Goal: Task Accomplishment & Management: Use online tool/utility

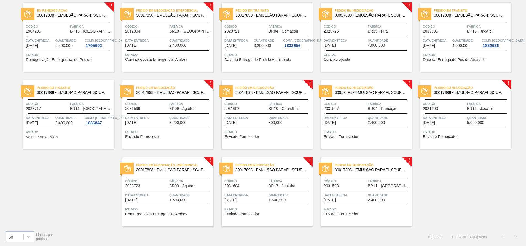
scroll to position [47, 0]
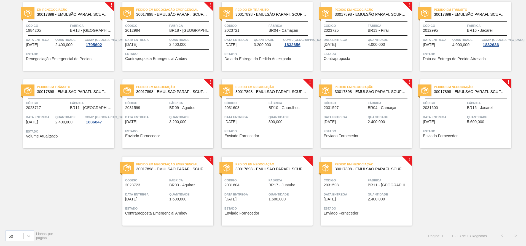
click at [149, 191] on div "Pedido em Negociação Emergencial 30017898 - EMULSÃO PARAFI. SCUFEX CONCEN. ECOL…" at bounding box center [167, 190] width 91 height 69
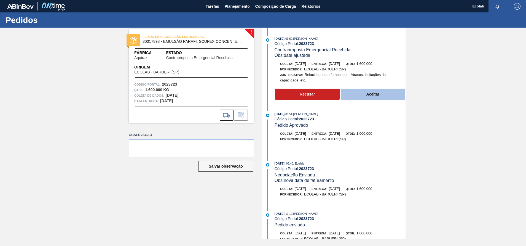
click at [365, 90] on button "Aceitar" at bounding box center [373, 93] width 65 height 11
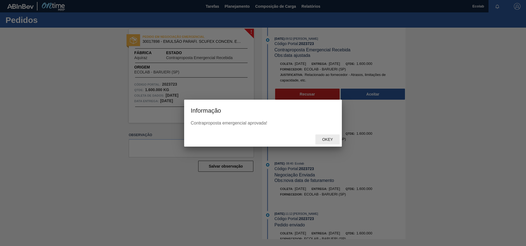
click at [325, 139] on span "Okey" at bounding box center [328, 139] width 20 height 4
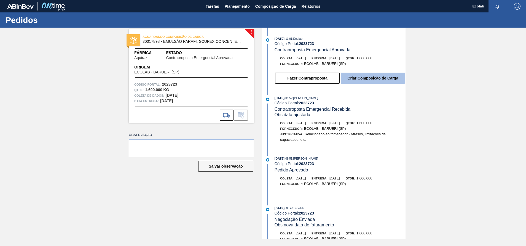
click at [367, 78] on button "Criar Composição de Carga" at bounding box center [373, 78] width 64 height 11
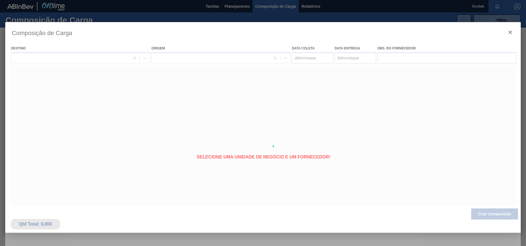
type coleta "[DATE]"
type entrega "[DATE]"
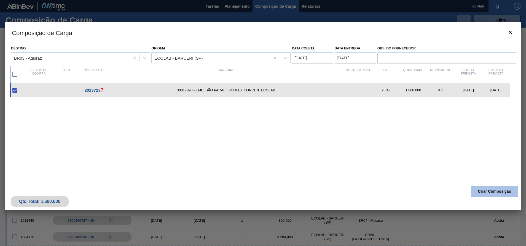
click at [479, 188] on button "Criar Composição" at bounding box center [494, 191] width 47 height 11
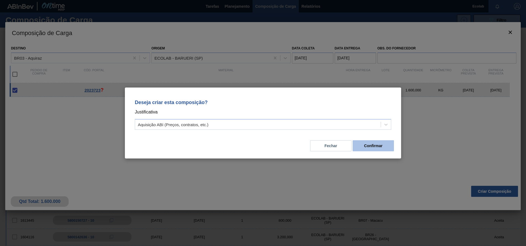
click at [370, 145] on button "Confirmar" at bounding box center [373, 145] width 41 height 11
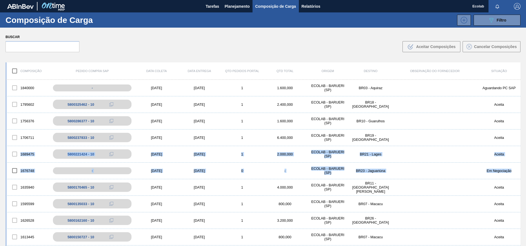
drag, startPoint x: 520, startPoint y: 130, endPoint x: 523, endPoint y: 168, distance: 38.2
click at [523, 168] on div "Composição Pedido Compra SAP Data [PERSON_NAME] Data entrega Qtd Pedidos Portal…" at bounding box center [263, 172] width 526 height 228
click at [241, 6] on span "Planejamento" at bounding box center [237, 6] width 25 height 7
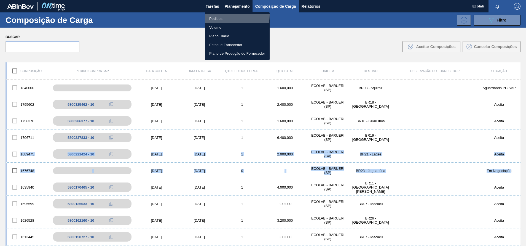
click at [212, 15] on li "Pedidos" at bounding box center [237, 18] width 65 height 9
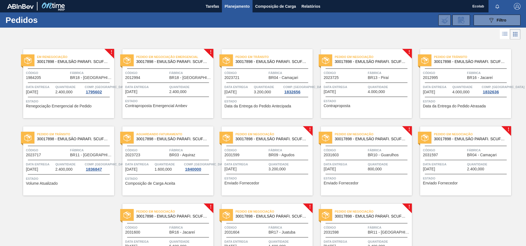
click at [177, 151] on span "Fábrica" at bounding box center [190, 150] width 43 height 6
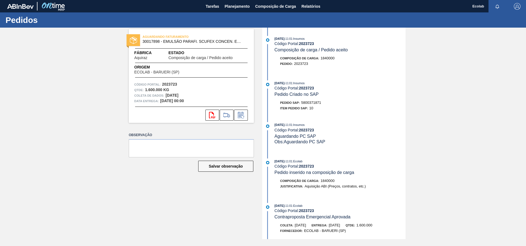
drag, startPoint x: 380, startPoint y: 121, endPoint x: 312, endPoint y: 88, distance: 76.0
click at [379, 120] on div "[DATE] 11:01 : Insumos Código Portal: 2023723 Composição de carga / Pedido acei…" at bounding box center [335, 133] width 142 height 211
drag, startPoint x: 302, startPoint y: 103, endPoint x: 324, endPoint y: 104, distance: 22.1
click at [324, 104] on div "Pedido SAP: 5800371871" at bounding box center [340, 103] width 131 height 6
copy span "5800371871"
